Goal: Use online tool/utility

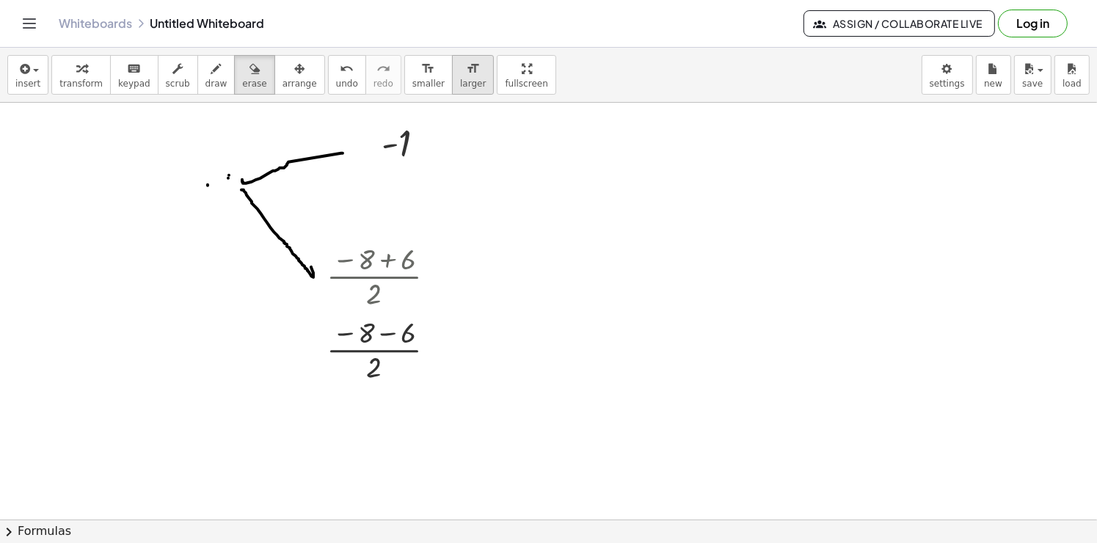
scroll to position [78, 0]
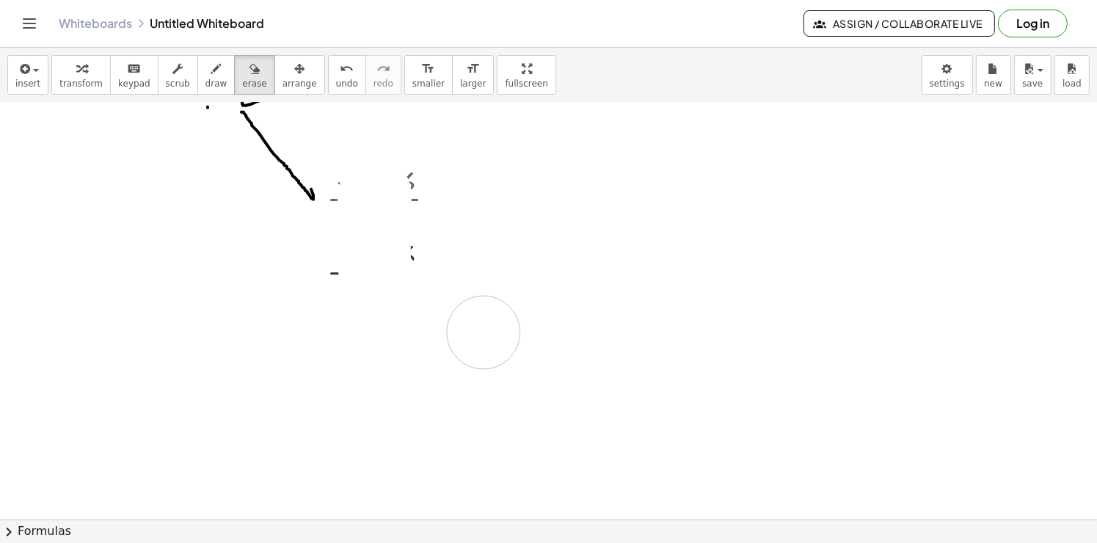
drag, startPoint x: 374, startPoint y: 208, endPoint x: 464, endPoint y: 321, distance: 144.7
drag, startPoint x: 382, startPoint y: 308, endPoint x: 414, endPoint y: 236, distance: 78.8
drag, startPoint x: 420, startPoint y: 185, endPoint x: 398, endPoint y: 205, distance: 30.1
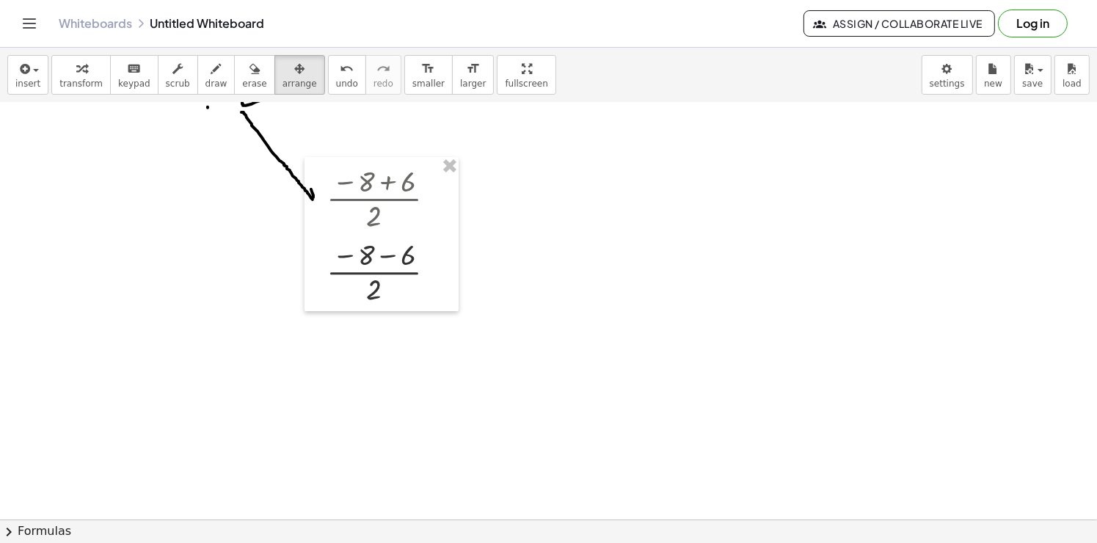
drag, startPoint x: 280, startPoint y: 67, endPoint x: 361, endPoint y: 129, distance: 101.5
click at [282, 70] on div "button" at bounding box center [299, 68] width 34 height 18
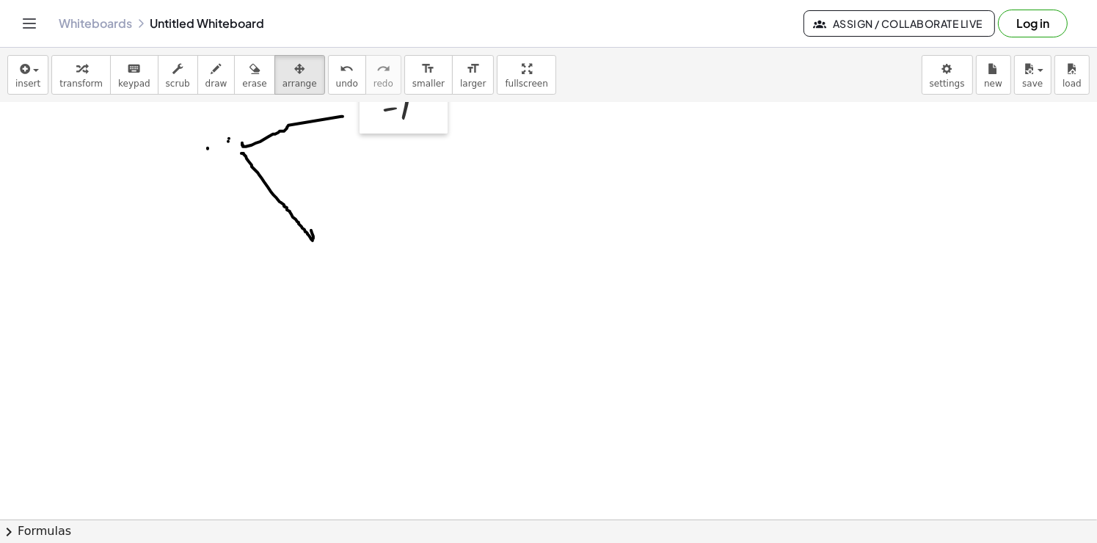
scroll to position [0, 0]
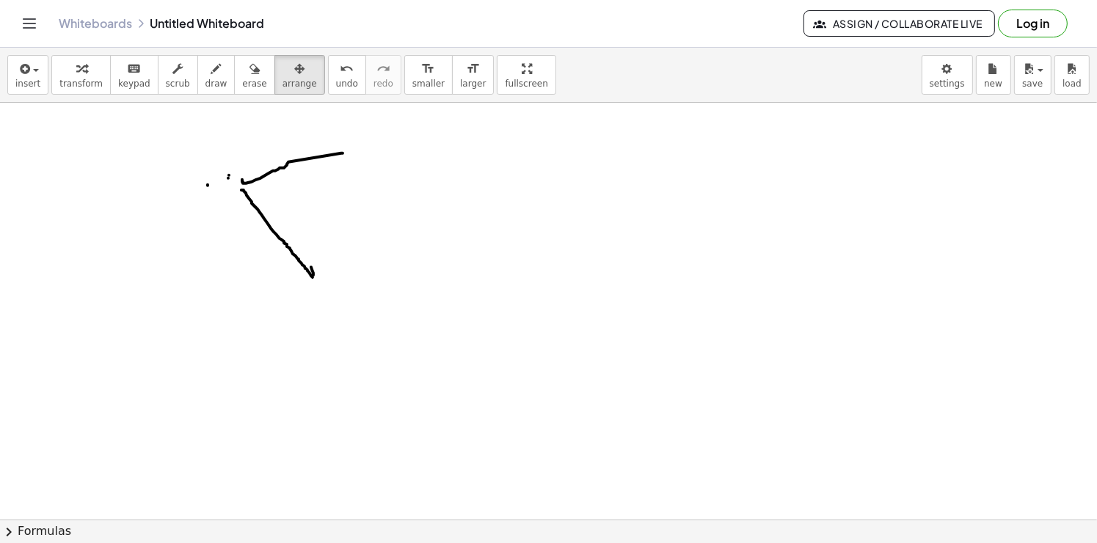
drag, startPoint x: 237, startPoint y: 178, endPoint x: 249, endPoint y: 135, distance: 44.8
drag, startPoint x: 233, startPoint y: 76, endPoint x: 310, endPoint y: 272, distance: 210.5
click at [243, 103] on div "insert select one: Math Expression Function Text Youtube Video Graphing Geometr…" at bounding box center [548, 295] width 1097 height 495
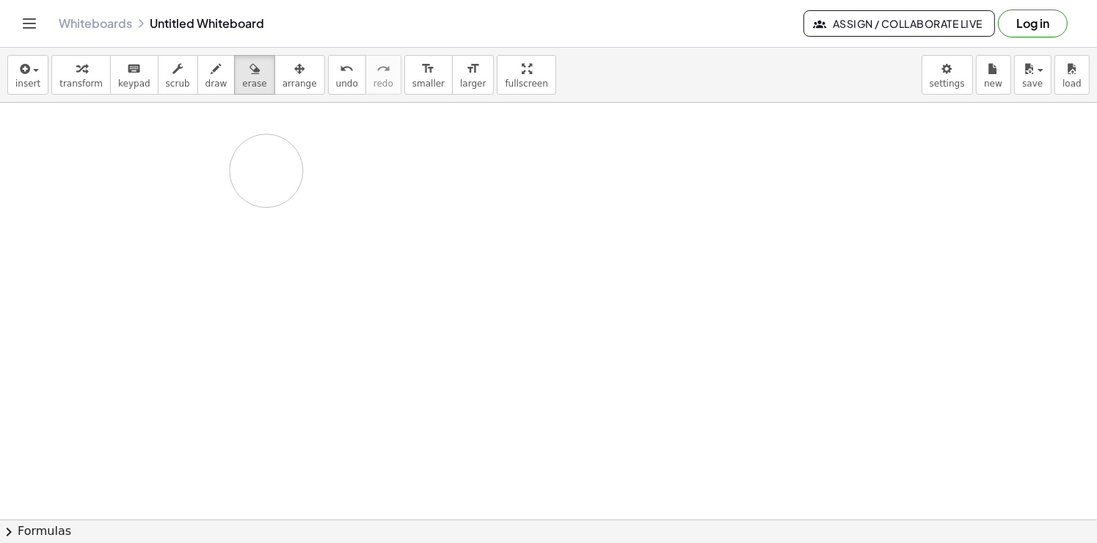
drag, startPoint x: 266, startPoint y: 244, endPoint x: 161, endPoint y: 215, distance: 108.2
drag, startPoint x: 131, startPoint y: 176, endPoint x: 390, endPoint y: 223, distance: 262.4
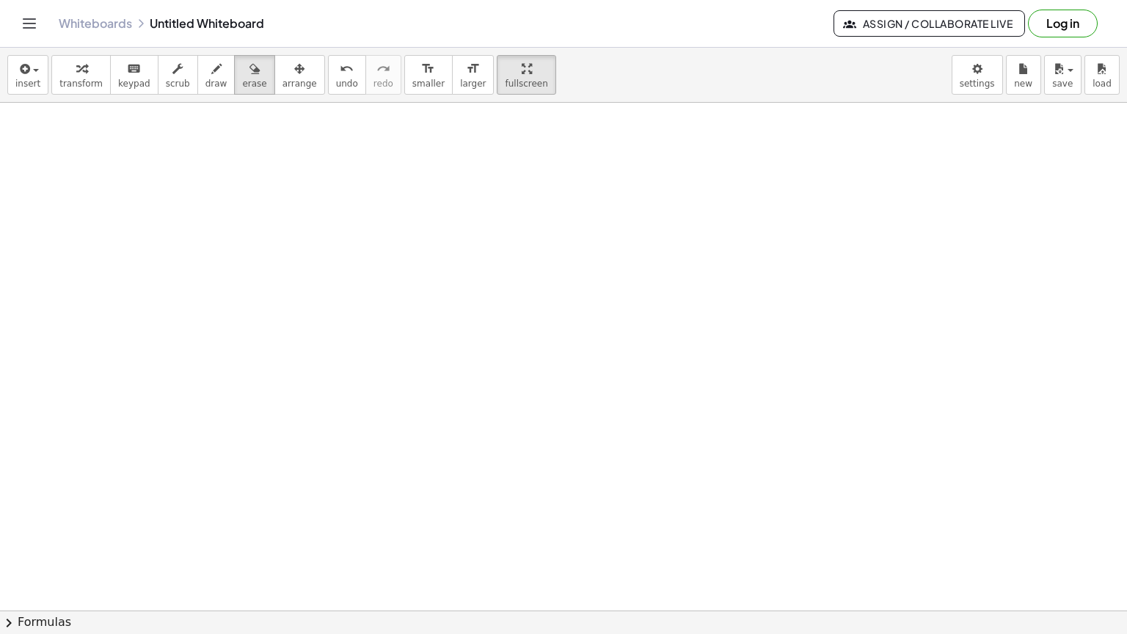
drag, startPoint x: 478, startPoint y: 79, endPoint x: 508, endPoint y: 135, distance: 63.3
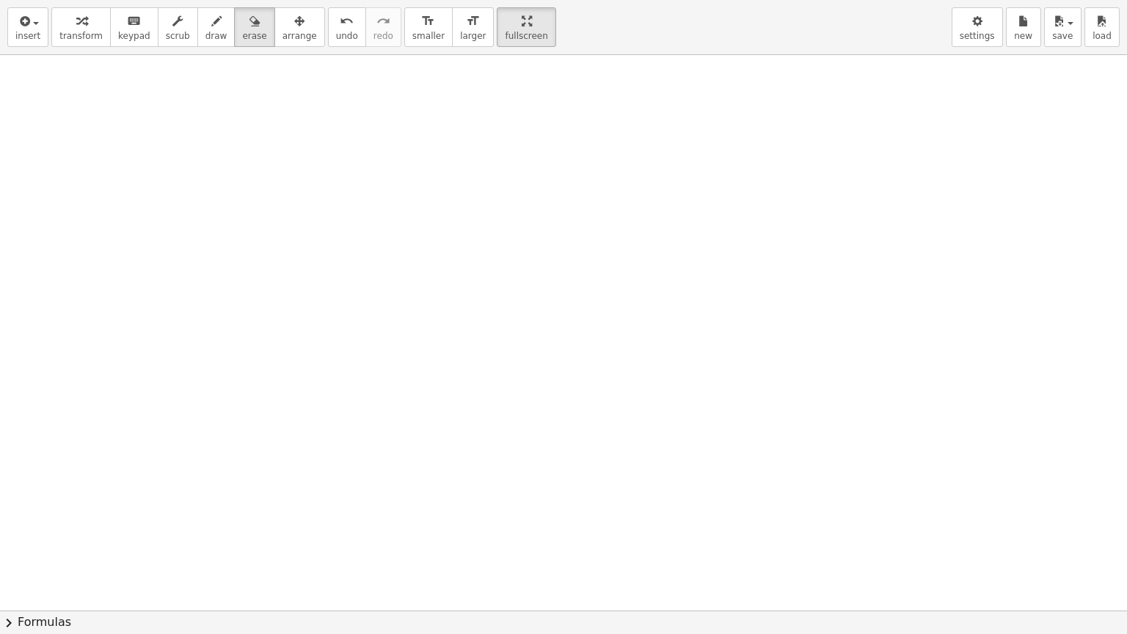
click at [508, 135] on div "insert select one: Math Expression Function Text Youtube Video Graphing Geometr…" at bounding box center [563, 317] width 1127 height 634
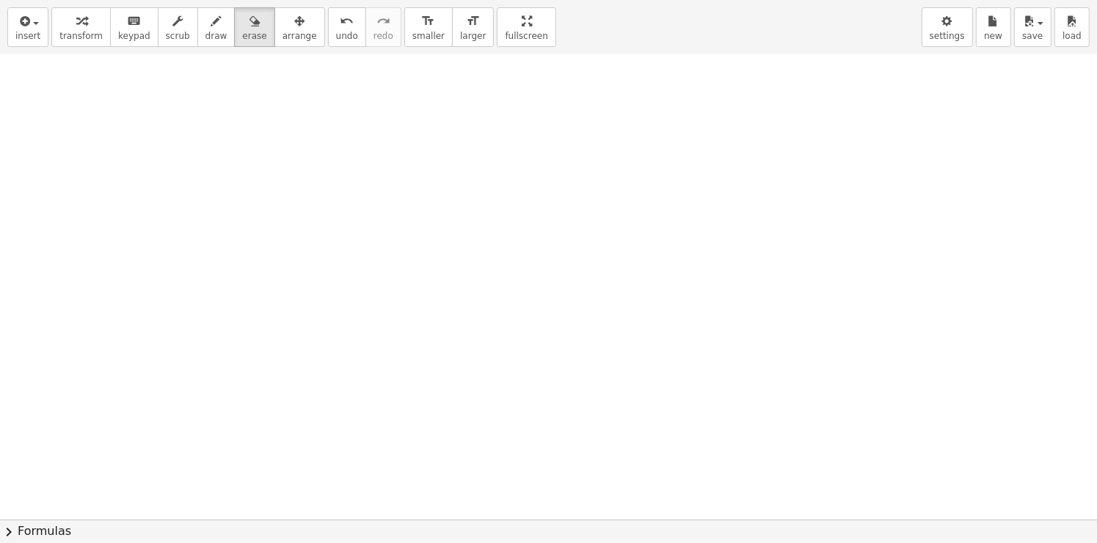
drag, startPoint x: 467, startPoint y: 20, endPoint x: 437, endPoint y: -36, distance: 63.3
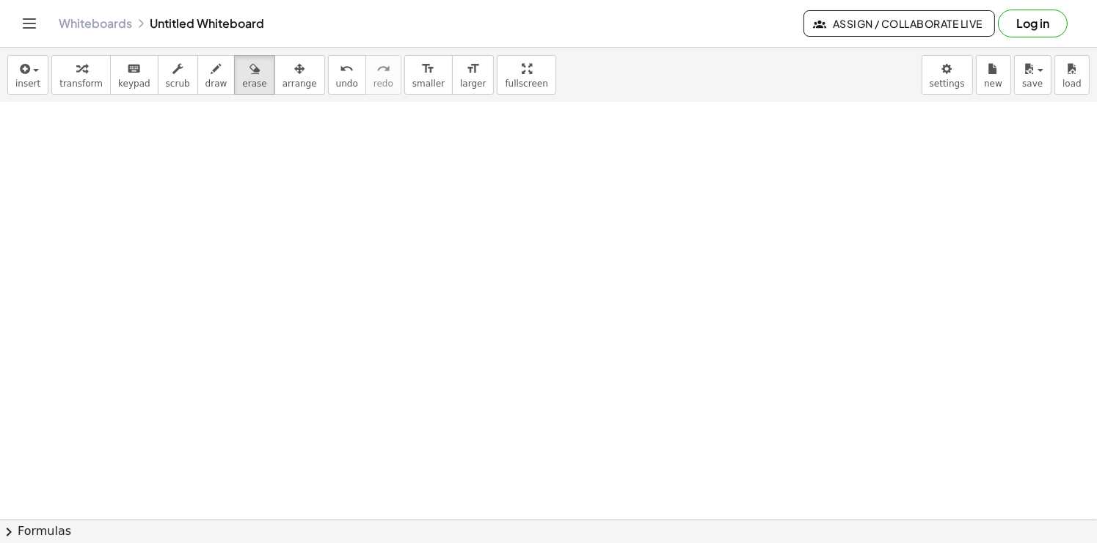
click at [437, 0] on html "Graspable Math Activities Get Started Activity Bank Assigned Work Classes White…" at bounding box center [548, 271] width 1097 height 543
click at [69, 81] on span "transform" at bounding box center [80, 83] width 43 height 10
click at [207, 87] on span "draw" at bounding box center [216, 83] width 22 height 10
drag, startPoint x: 233, startPoint y: 177, endPoint x: 230, endPoint y: 258, distance: 81.5
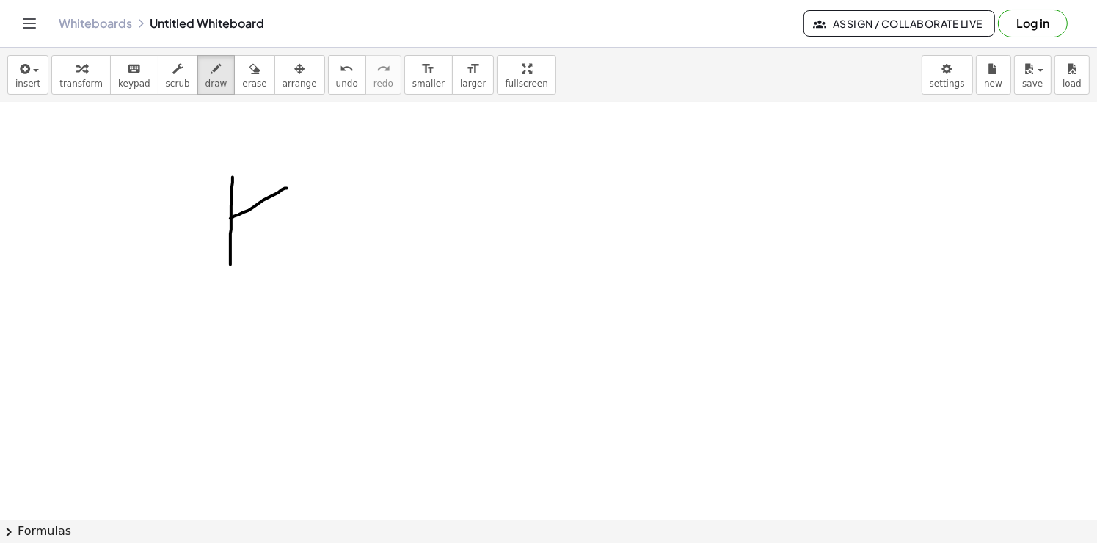
drag, startPoint x: 230, startPoint y: 218, endPoint x: 264, endPoint y: 211, distance: 34.4
drag, startPoint x: 290, startPoint y: 246, endPoint x: 322, endPoint y: 261, distance: 34.8
drag, startPoint x: 235, startPoint y: 214, endPoint x: 249, endPoint y: 214, distance: 14.7
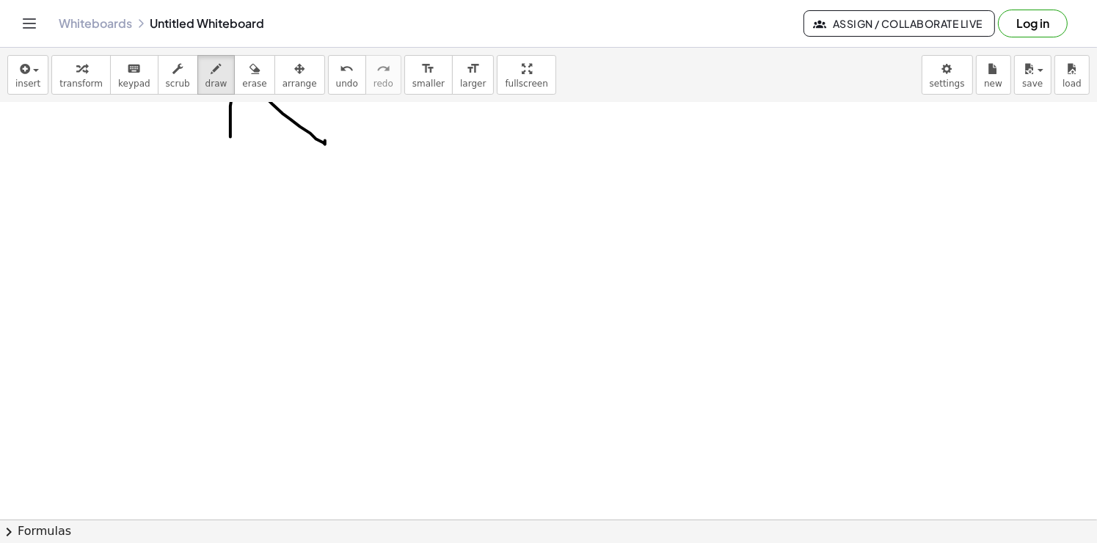
scroll to position [587, 0]
drag, startPoint x: 225, startPoint y: 293, endPoint x: 225, endPoint y: 309, distance: 15.4
drag, startPoint x: 222, startPoint y: 263, endPoint x: 287, endPoint y: 227, distance: 73.9
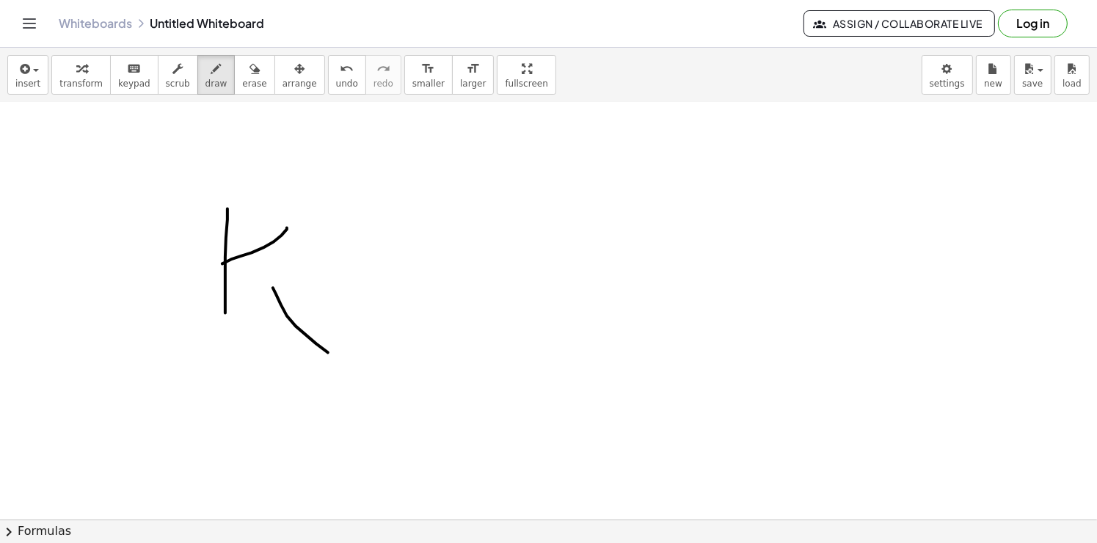
drag, startPoint x: 306, startPoint y: 335, endPoint x: 327, endPoint y: 354, distance: 28.6
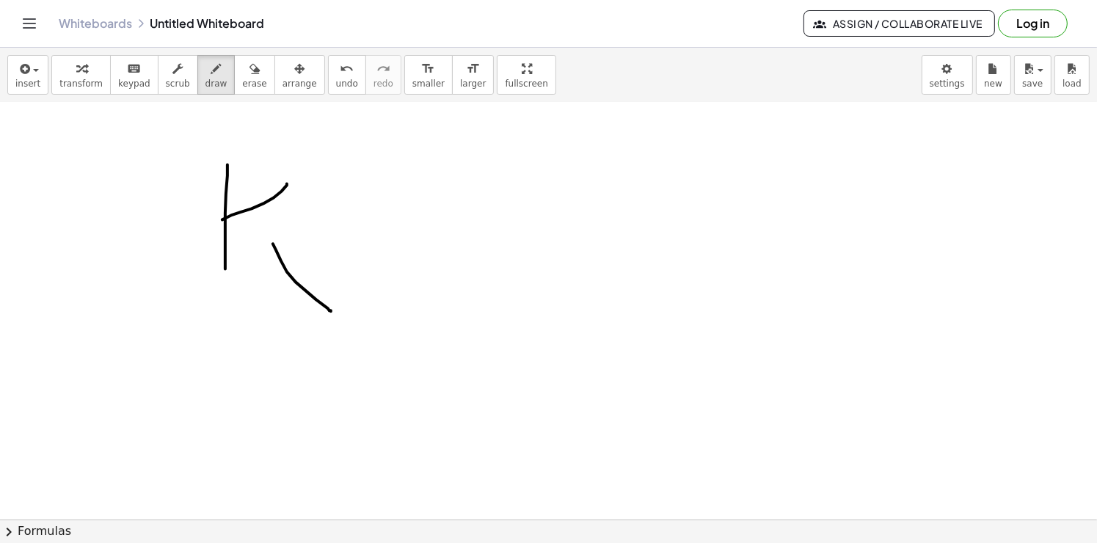
scroll to position [880, 0]
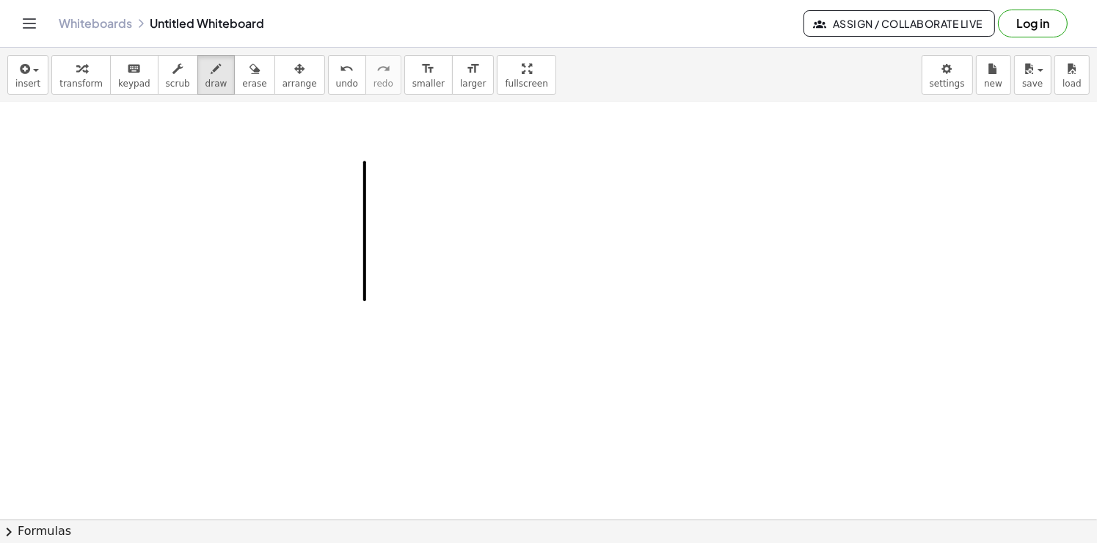
drag, startPoint x: 365, startPoint y: 162, endPoint x: 365, endPoint y: 299, distance: 137.2
click at [365, 299] on div at bounding box center [550, 265] width 1101 height 2086
drag, startPoint x: 365, startPoint y: 296, endPoint x: 517, endPoint y: 283, distance: 153.2
click at [517, 283] on div at bounding box center [550, 265] width 1101 height 2086
drag, startPoint x: 521, startPoint y: 163, endPoint x: 522, endPoint y: 290, distance: 127.6
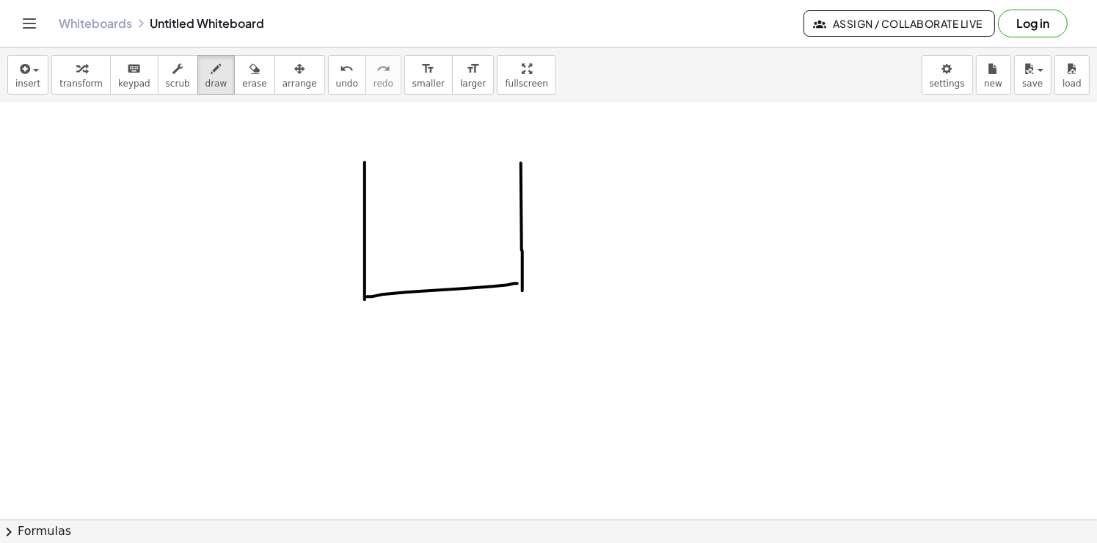
click at [522, 290] on div at bounding box center [550, 265] width 1101 height 2086
drag, startPoint x: 363, startPoint y: 164, endPoint x: 567, endPoint y: 167, distance: 204.0
click at [567, 167] on div at bounding box center [550, 265] width 1101 height 2086
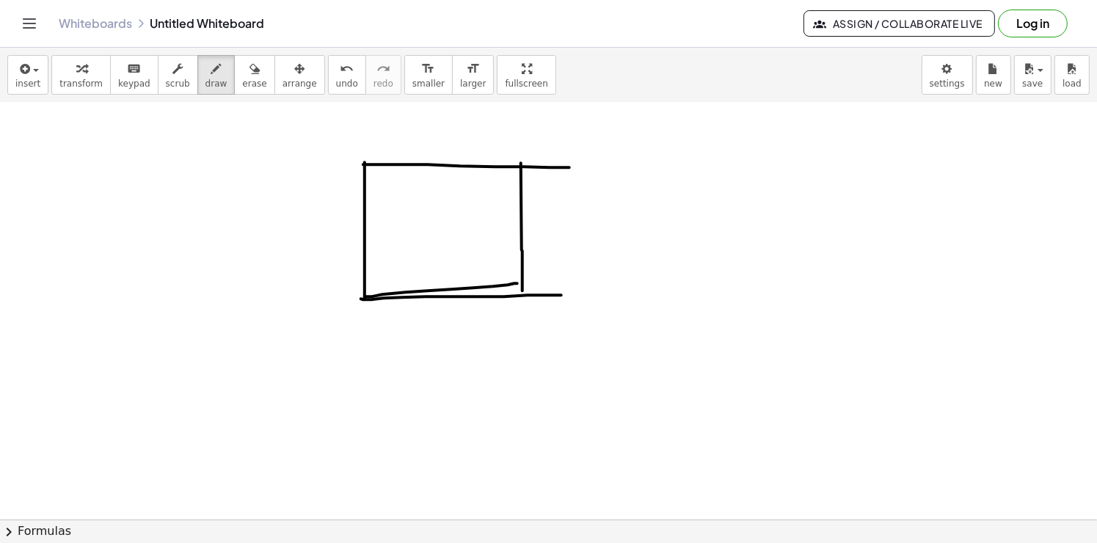
drag, startPoint x: 402, startPoint y: 297, endPoint x: 561, endPoint y: 295, distance: 159.2
click at [561, 295] on div at bounding box center [550, 265] width 1101 height 2086
drag, startPoint x: 522, startPoint y: 292, endPoint x: 635, endPoint y: 219, distance: 135.3
click at [648, 205] on div at bounding box center [550, 265] width 1101 height 2086
drag, startPoint x: 604, startPoint y: 134, endPoint x: 623, endPoint y: 129, distance: 18.9
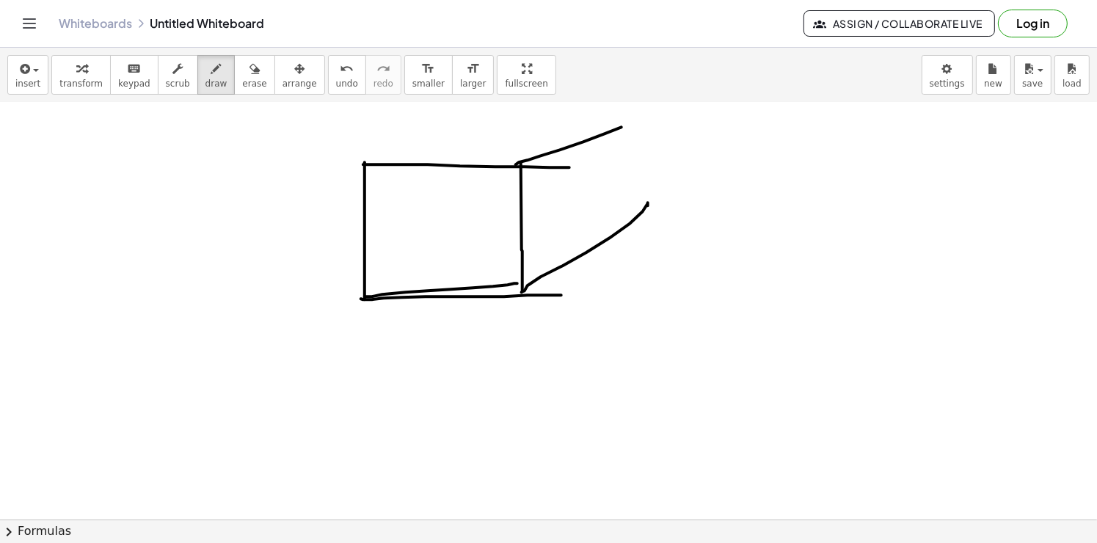
click at [635, 119] on div at bounding box center [550, 265] width 1101 height 2086
click at [652, 244] on div at bounding box center [550, 265] width 1101 height 2086
drag, startPoint x: 369, startPoint y: 145, endPoint x: 402, endPoint y: 112, distance: 46.7
click at [405, 113] on div at bounding box center [550, 265] width 1101 height 2086
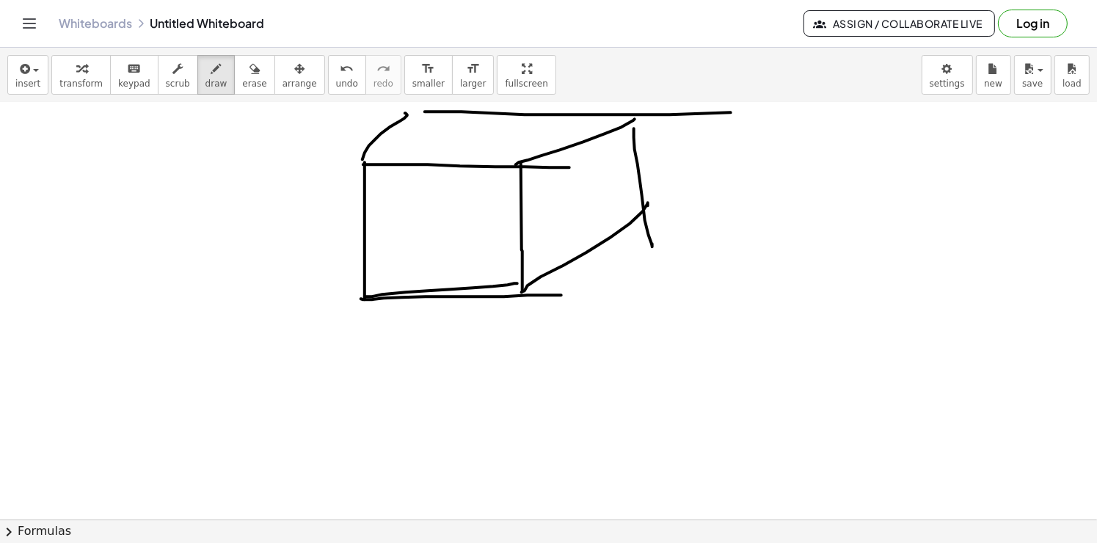
drag, startPoint x: 731, startPoint y: 112, endPoint x: 696, endPoint y: 117, distance: 34.9
click at [803, 112] on div at bounding box center [550, 265] width 1101 height 2086
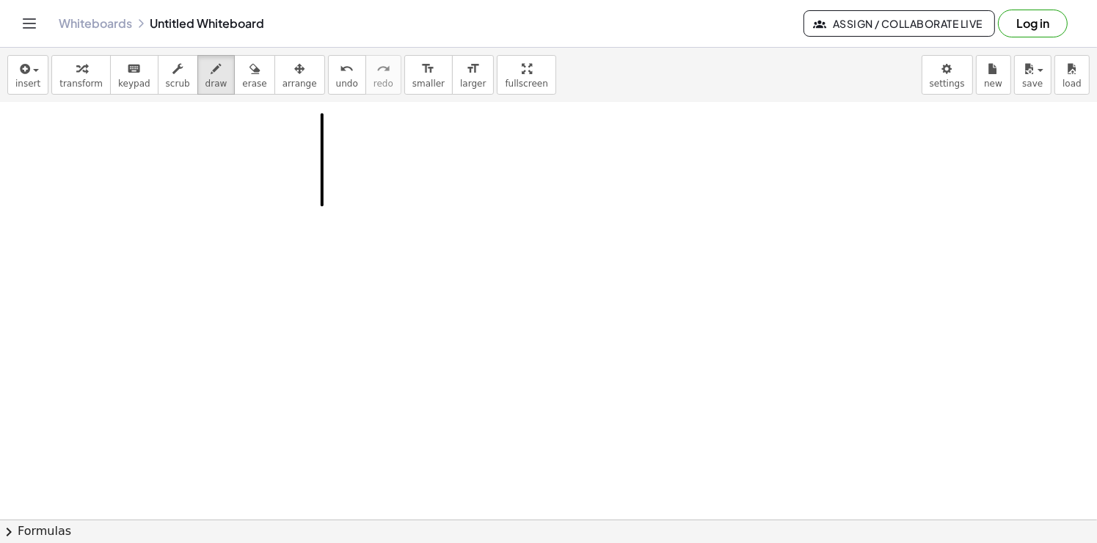
drag, startPoint x: 322, startPoint y: 205, endPoint x: 329, endPoint y: 337, distance: 132.9
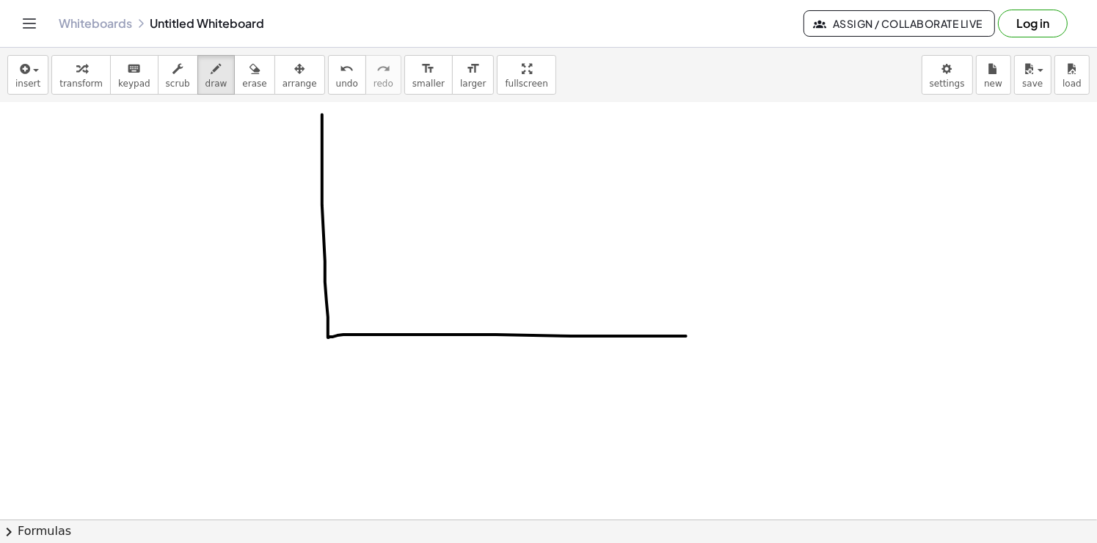
drag, startPoint x: 449, startPoint y: 335, endPoint x: 682, endPoint y: 335, distance: 233.3
drag, startPoint x: 680, startPoint y: 263, endPoint x: 695, endPoint y: 350, distance: 87.9
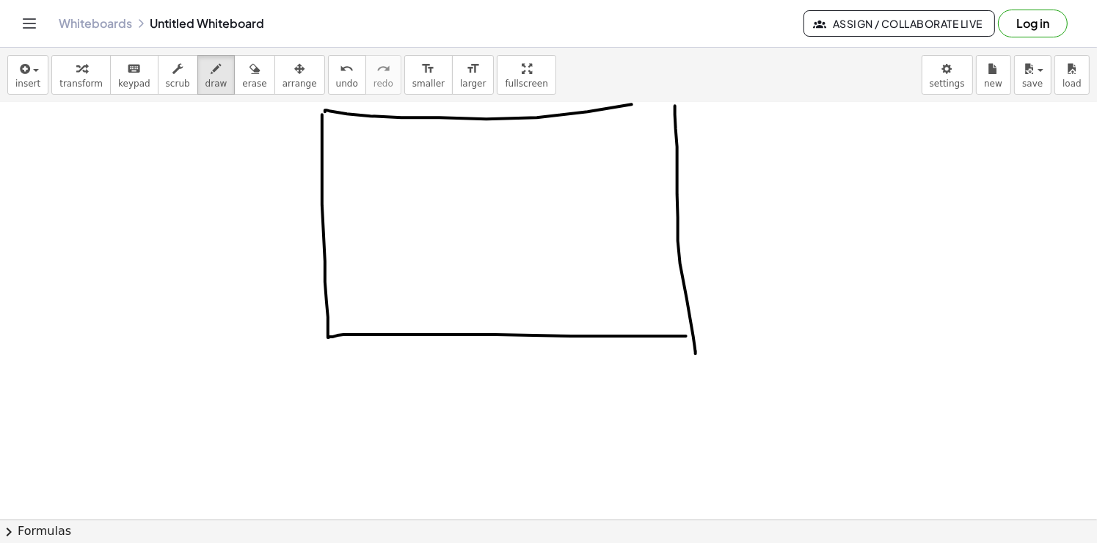
drag, startPoint x: 370, startPoint y: 116, endPoint x: 699, endPoint y: 97, distance: 329.2
click at [703, 93] on div "insert select one: Math Expression Function Text Youtube Video Graphing Geometr…" at bounding box center [548, 295] width 1097 height 495
drag, startPoint x: 326, startPoint y: 337, endPoint x: 329, endPoint y: 384, distance: 47.0
drag, startPoint x: 329, startPoint y: 387, endPoint x: 624, endPoint y: 390, distance: 295.6
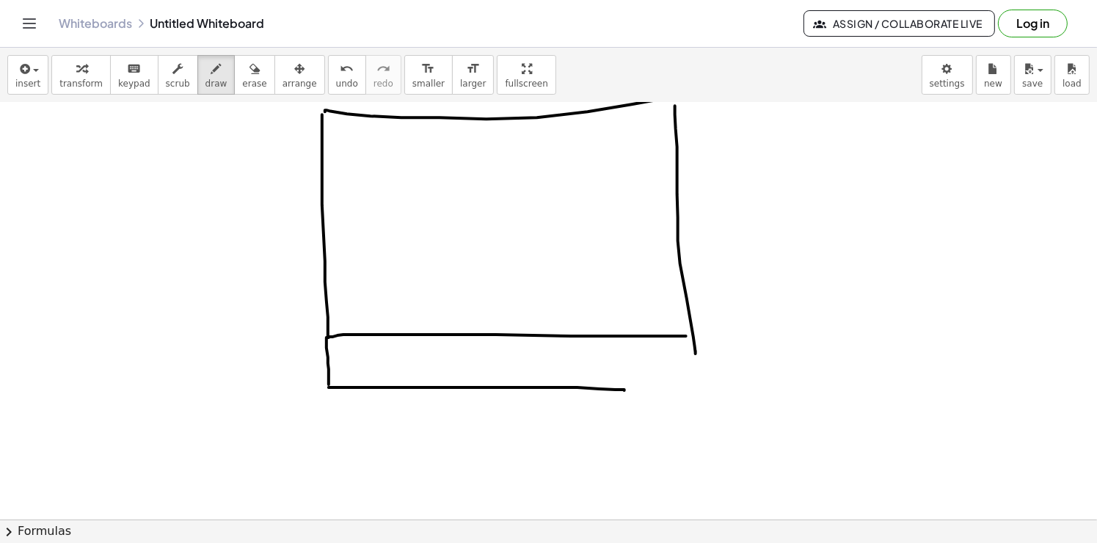
drag, startPoint x: 687, startPoint y: 393, endPoint x: 690, endPoint y: 412, distance: 19.2
drag, startPoint x: 623, startPoint y: 390, endPoint x: 701, endPoint y: 391, distance: 77.8
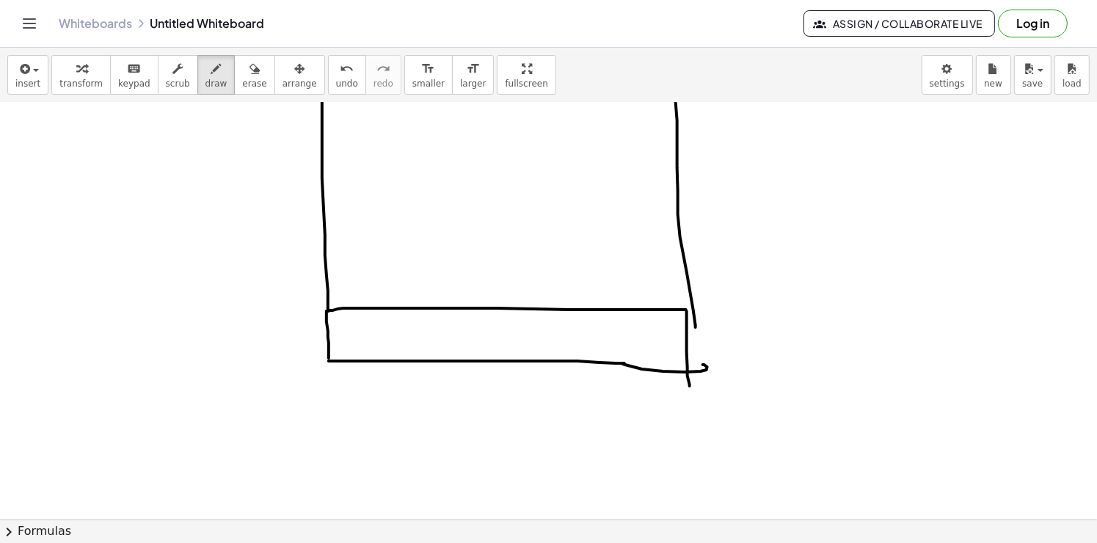
scroll to position [1247, 0]
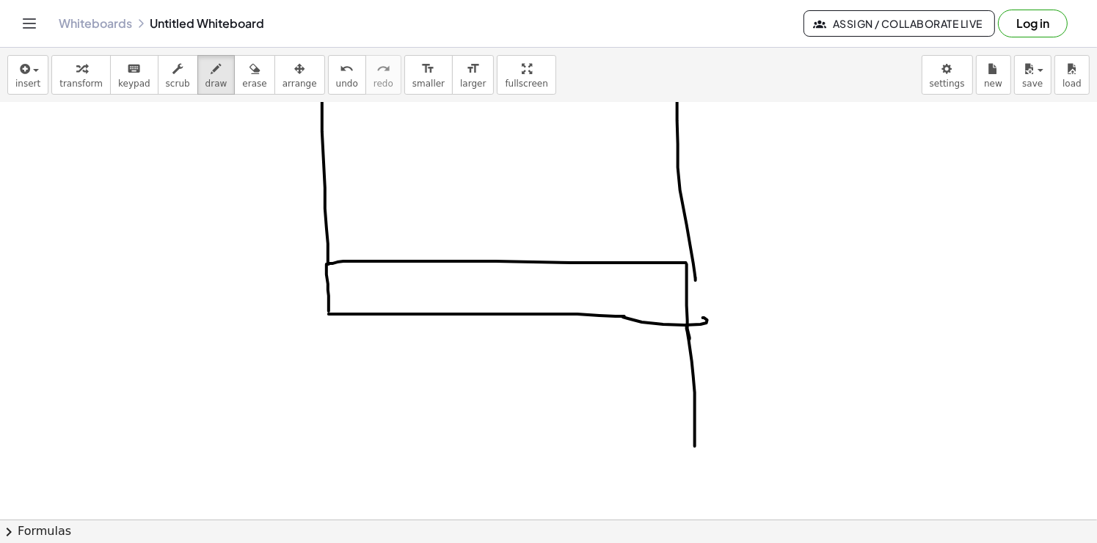
drag, startPoint x: 687, startPoint y: 326, endPoint x: 697, endPoint y: 455, distance: 128.8
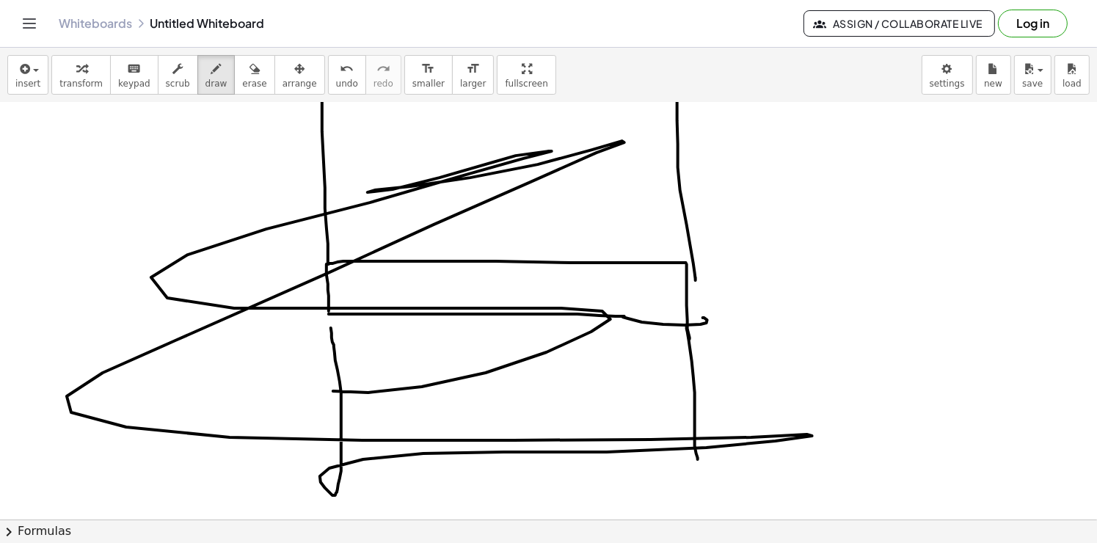
drag, startPoint x: 335, startPoint y: 352, endPoint x: 338, endPoint y: 329, distance: 23.8
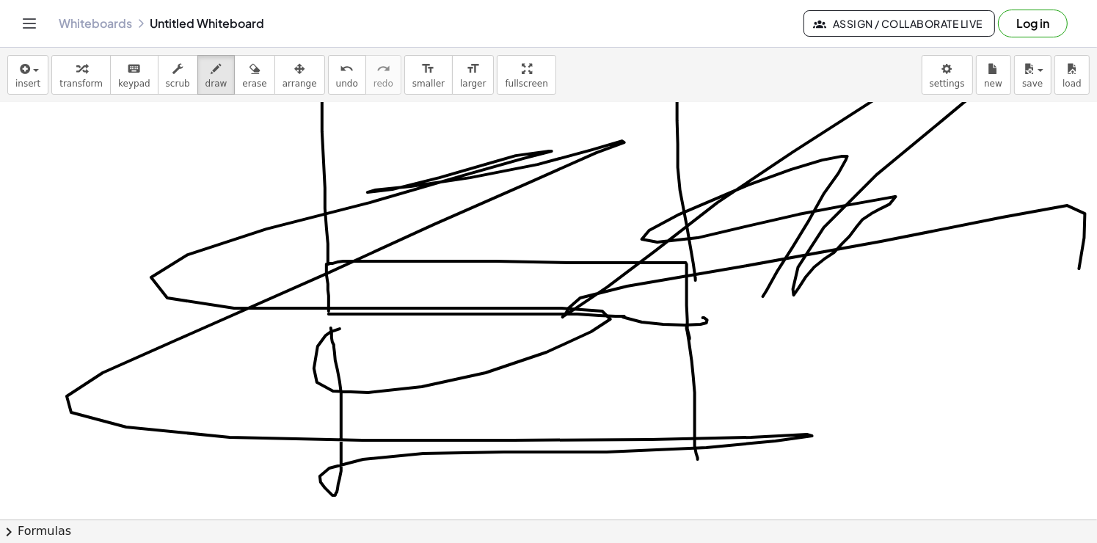
drag, startPoint x: 846, startPoint y: 160, endPoint x: 1094, endPoint y: 293, distance: 282.2
click at [1096, 293] on div "×" at bounding box center [548, 311] width 1097 height 417
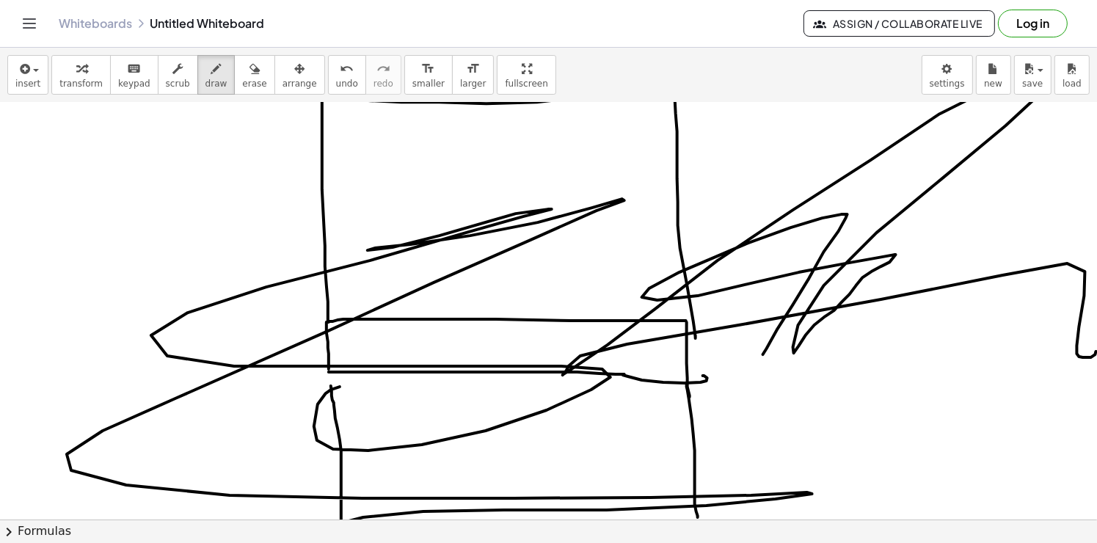
scroll to position [1174, 0]
